Goal: Information Seeking & Learning: Learn about a topic

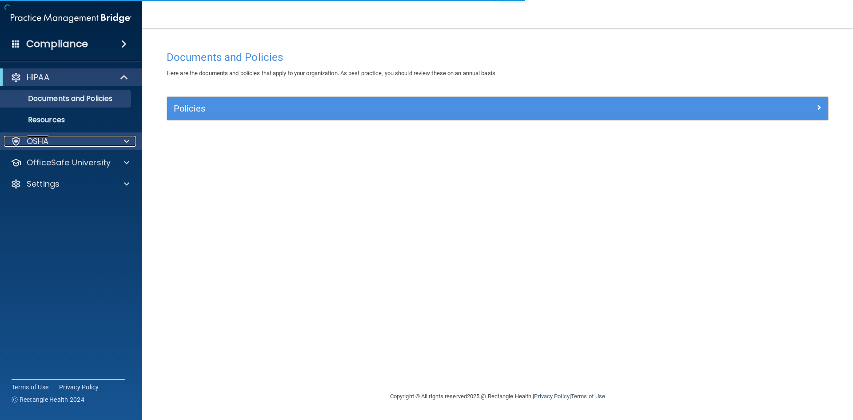
click at [68, 142] on div "OSHA" at bounding box center [59, 141] width 110 height 11
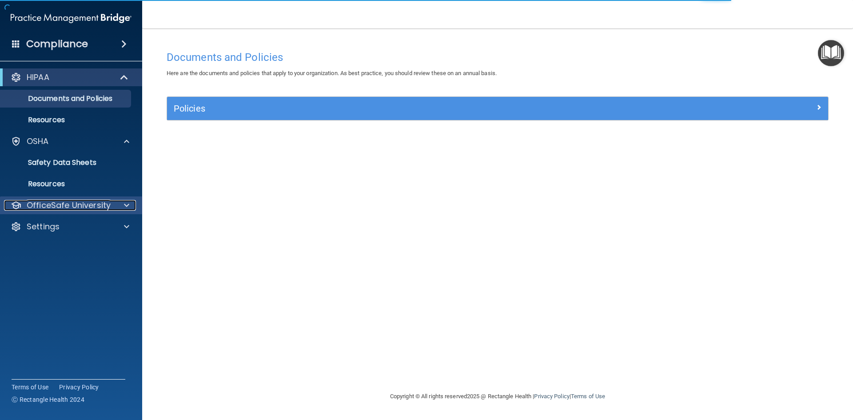
click at [60, 204] on p "OfficeSafe University" at bounding box center [69, 205] width 84 height 11
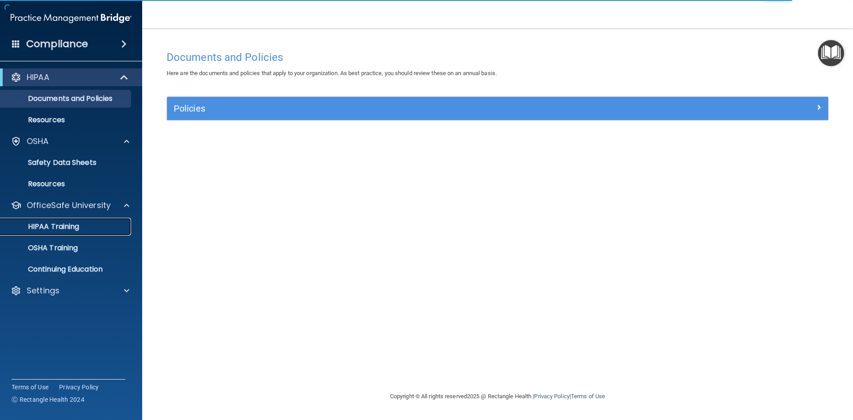
click at [72, 229] on p "HIPAA Training" at bounding box center [42, 226] width 73 height 9
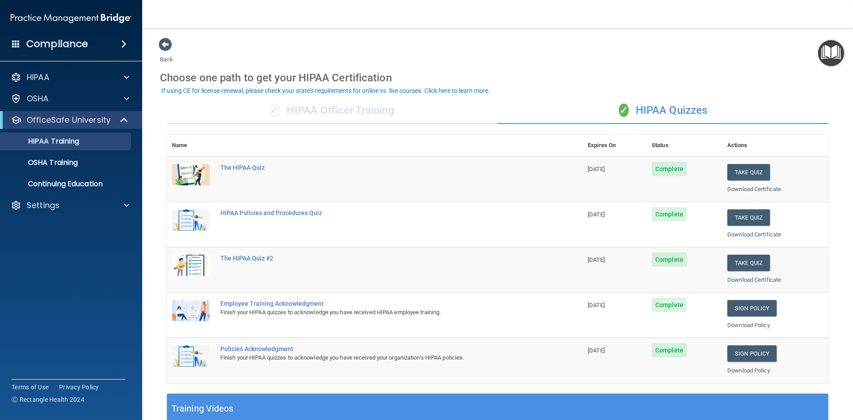
drag, startPoint x: 399, startPoint y: 118, endPoint x: 394, endPoint y: 116, distance: 5.2
click at [399, 118] on div "✓ HIPAA Officer Training" at bounding box center [332, 110] width 331 height 27
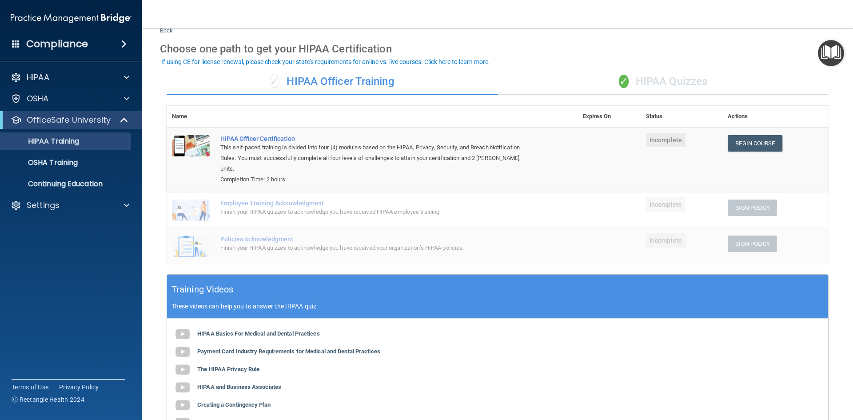
scroll to position [44, 0]
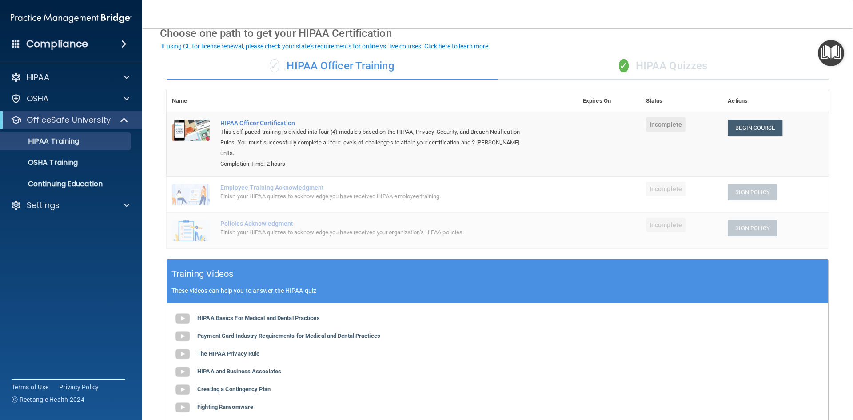
click at [657, 72] on div "✓ HIPAA Quizzes" at bounding box center [663, 66] width 331 height 27
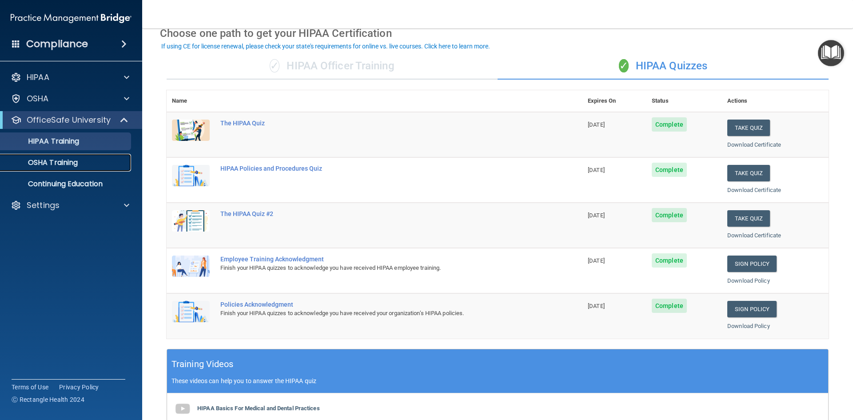
click at [90, 162] on div "OSHA Training" at bounding box center [66, 162] width 121 height 9
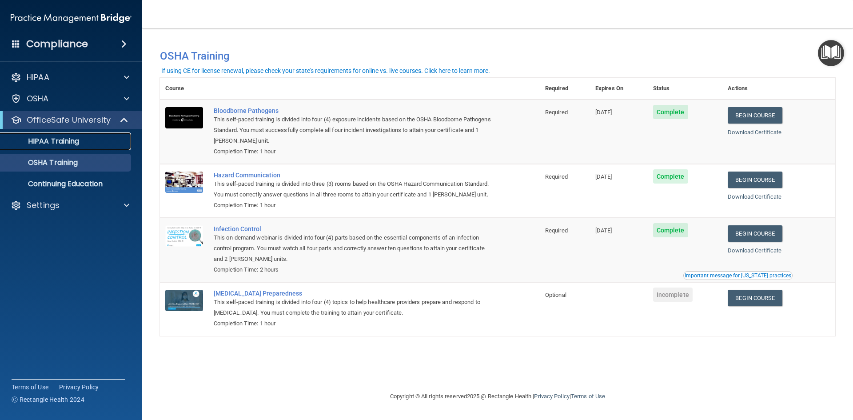
click at [68, 138] on p "HIPAA Training" at bounding box center [42, 141] width 73 height 9
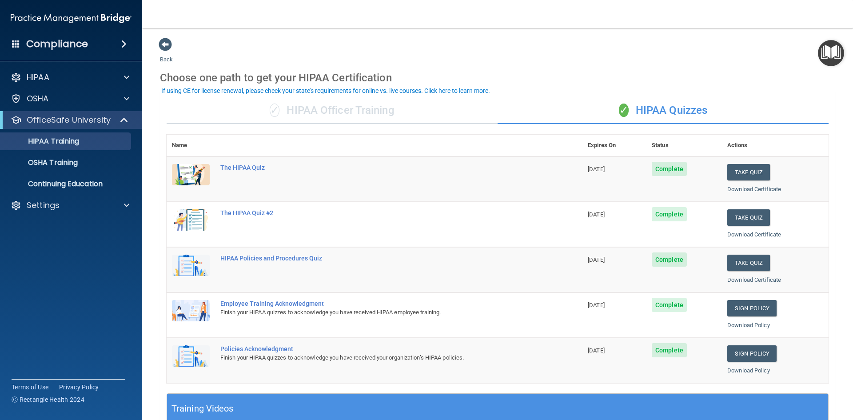
click at [344, 108] on div "✓ HIPAA Officer Training" at bounding box center [332, 110] width 331 height 27
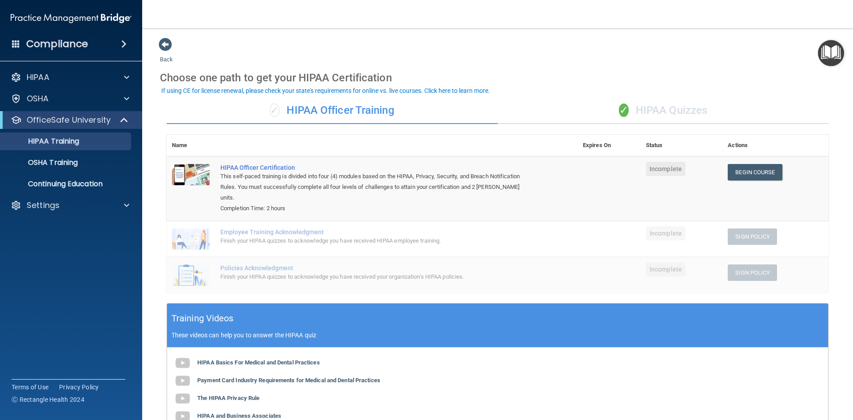
click at [652, 120] on div "✓ HIPAA Quizzes" at bounding box center [663, 110] width 331 height 27
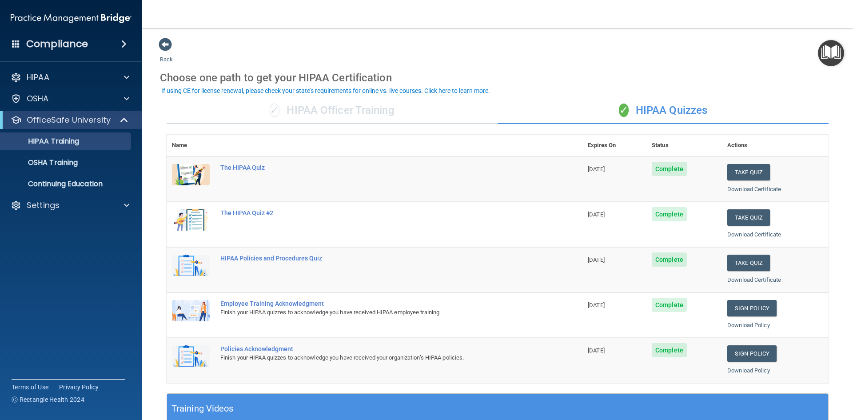
click at [392, 115] on div "✓ HIPAA Officer Training" at bounding box center [332, 110] width 331 height 27
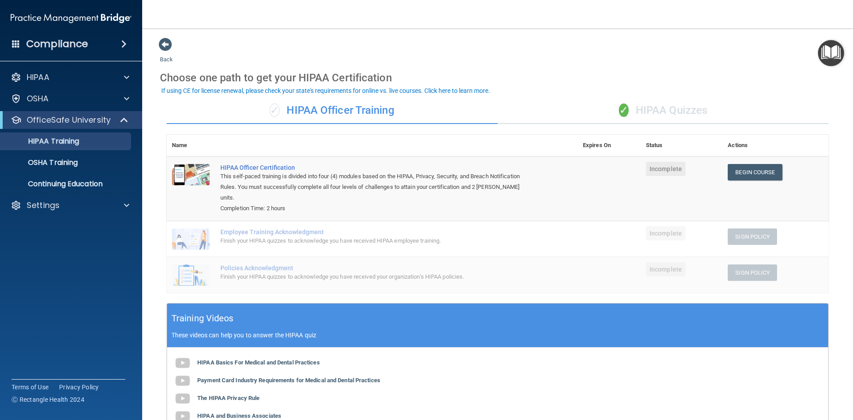
click at [659, 112] on div "✓ HIPAA Quizzes" at bounding box center [663, 110] width 331 height 27
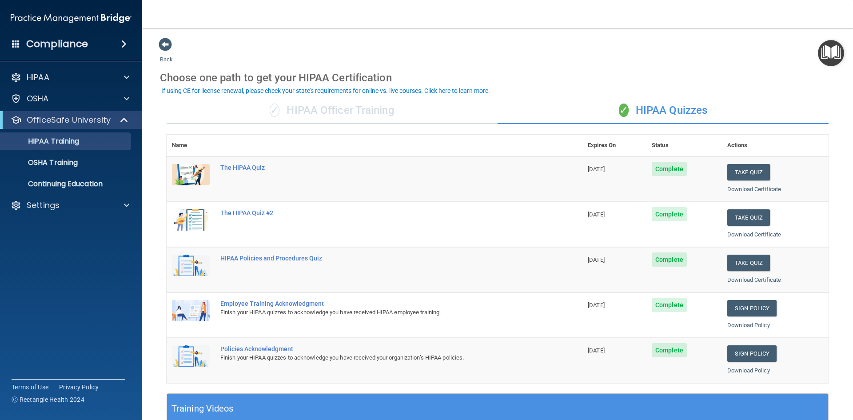
click at [315, 110] on div "✓ HIPAA Officer Training" at bounding box center [332, 110] width 331 height 27
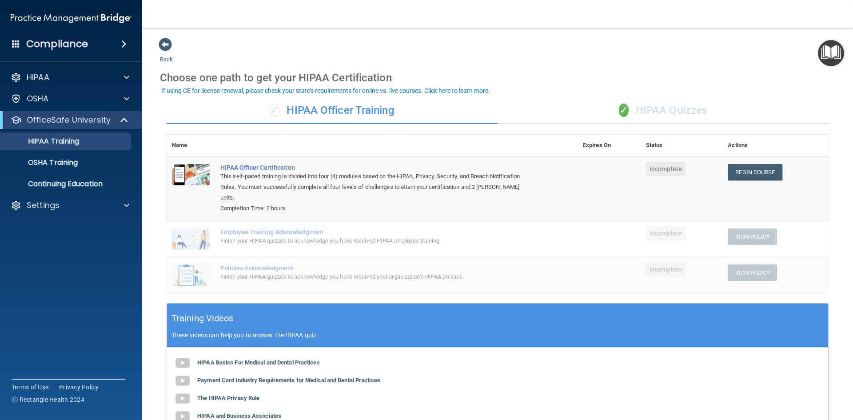
click at [675, 113] on div "✓ HIPAA Quizzes" at bounding box center [663, 110] width 331 height 27
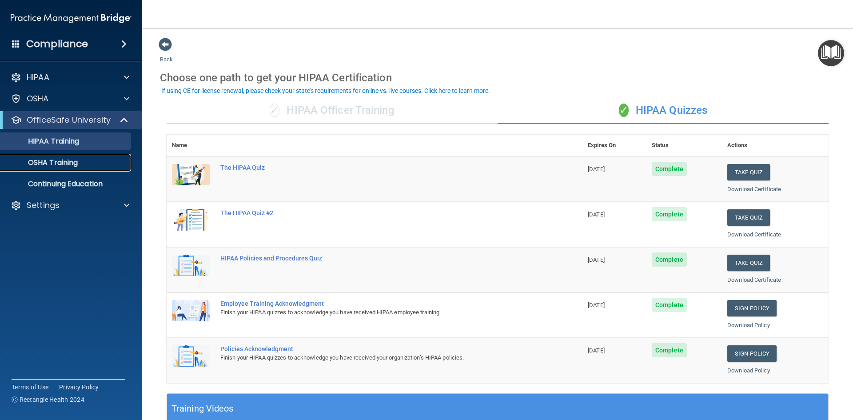
click at [63, 168] on link "OSHA Training" at bounding box center [61, 163] width 140 height 18
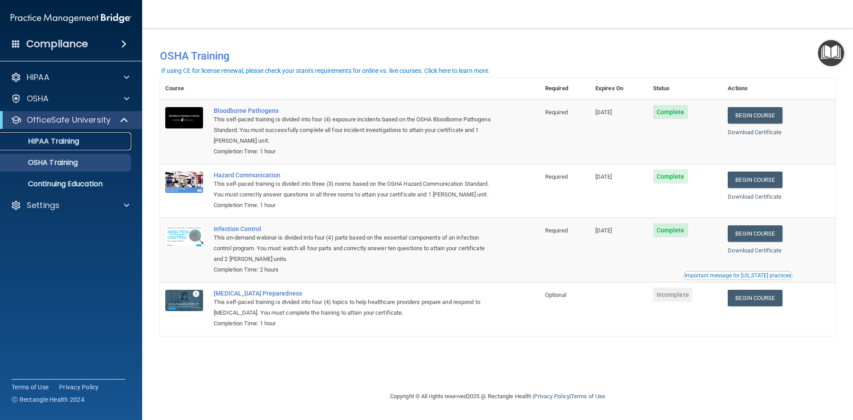
click at [56, 141] on p "HIPAA Training" at bounding box center [42, 141] width 73 height 9
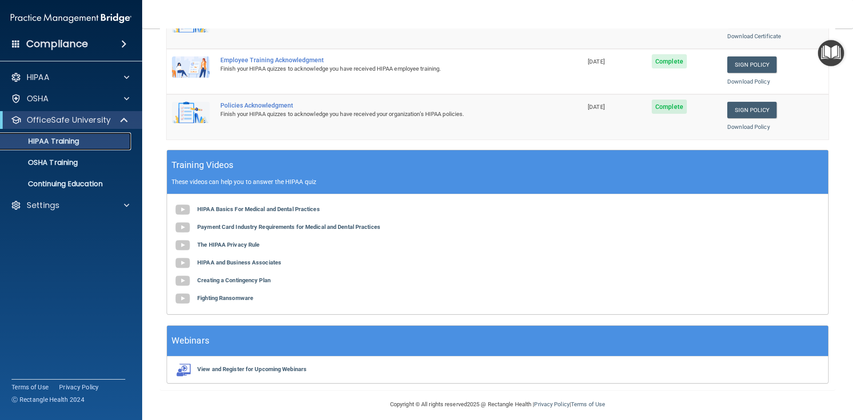
scroll to position [249, 0]
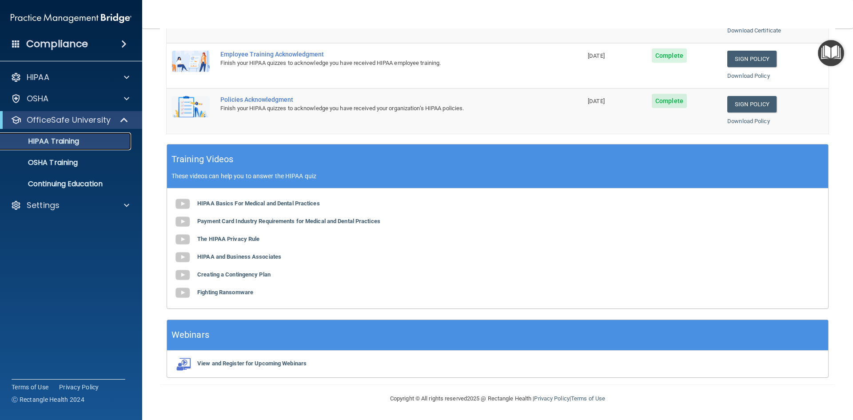
click at [69, 144] on p "HIPAA Training" at bounding box center [42, 141] width 73 height 9
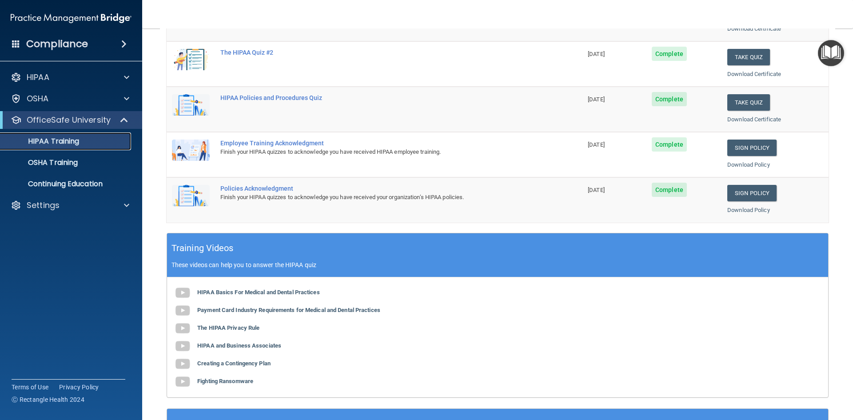
scroll to position [72, 0]
